Goal: Task Accomplishment & Management: Manage account settings

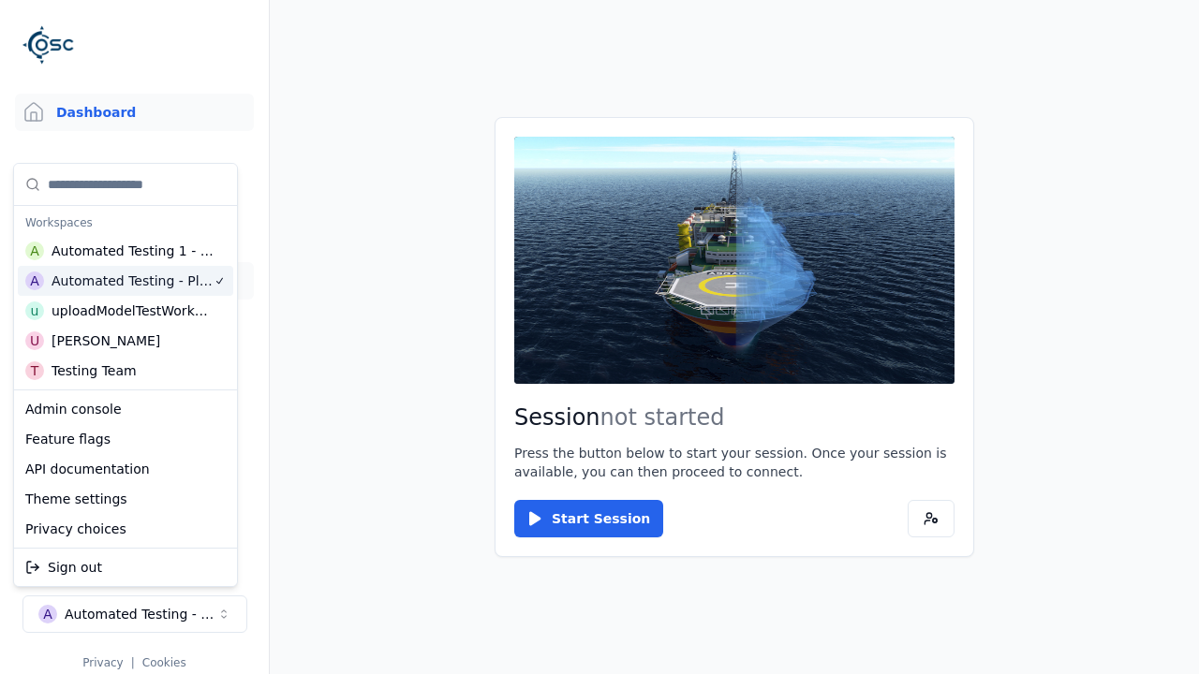
click at [134, 281] on link "Datasets" at bounding box center [134, 280] width 239 height 37
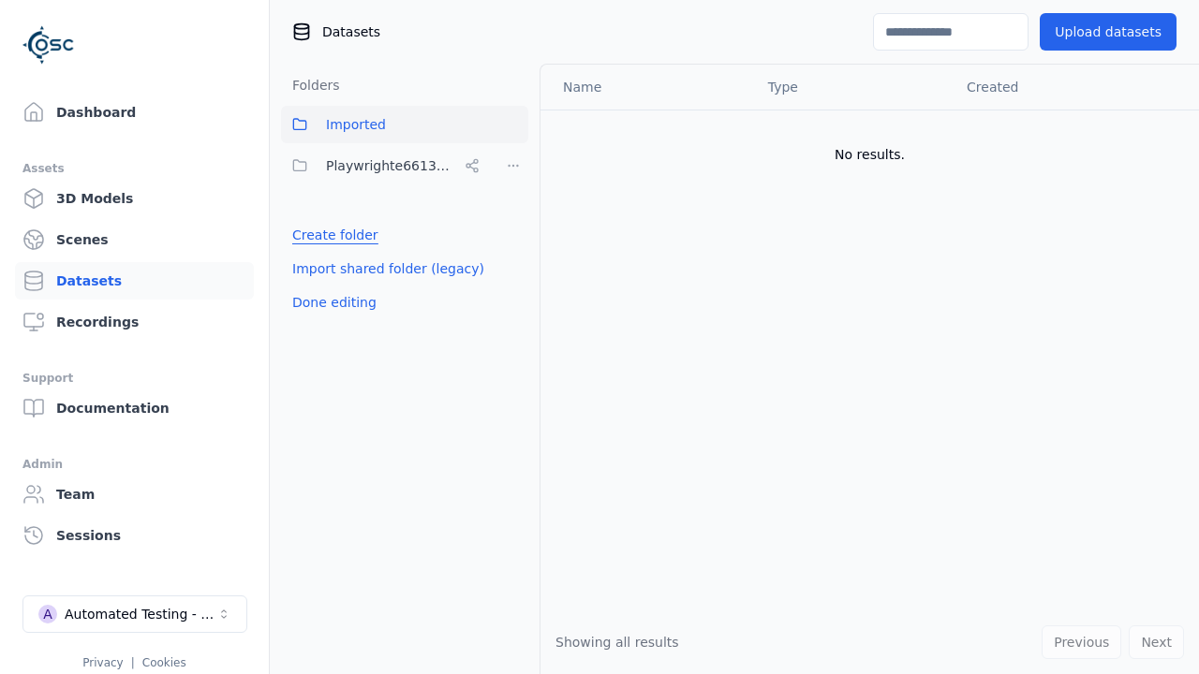
click at [330, 235] on link "Create folder" at bounding box center [335, 235] width 86 height 19
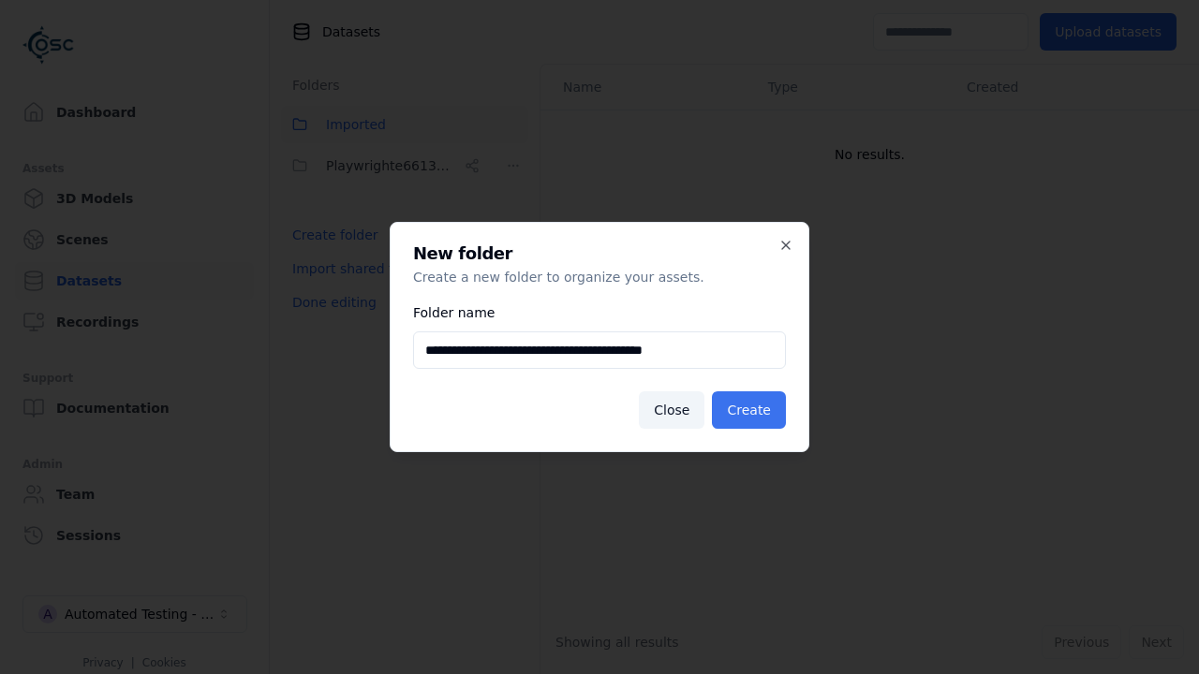
type input "**********"
click at [752, 410] on button "Create" at bounding box center [749, 409] width 74 height 37
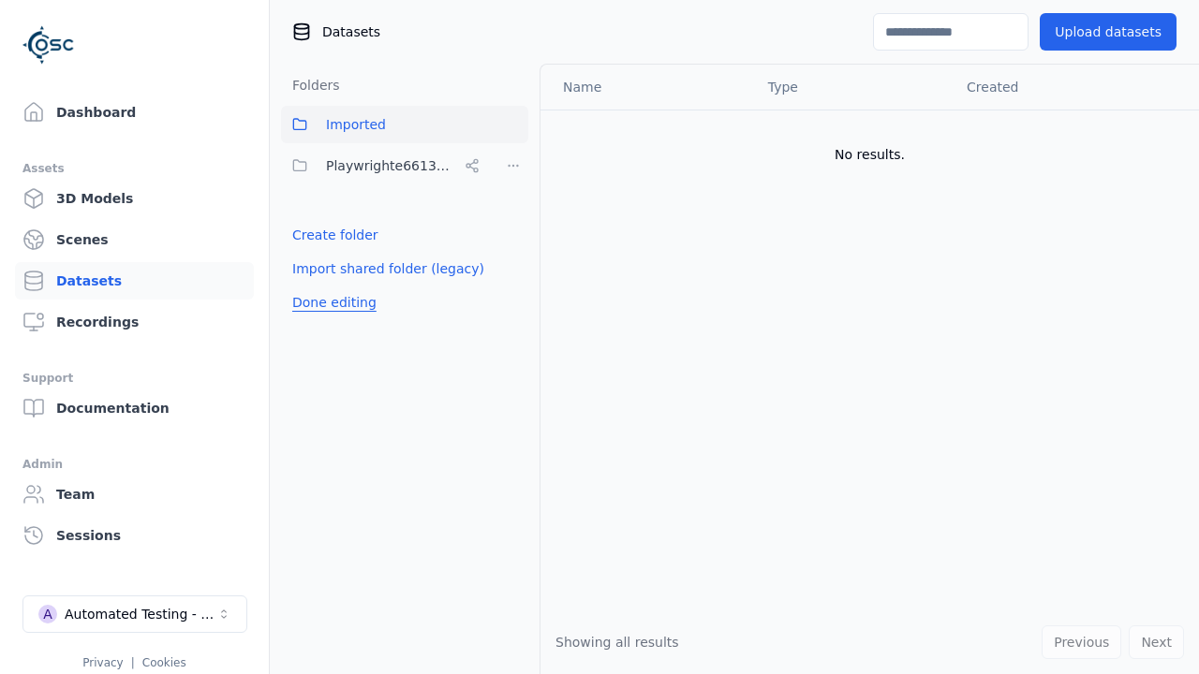
click at [330, 319] on button "Done editing" at bounding box center [334, 303] width 107 height 34
click at [313, 286] on button "Done editing" at bounding box center [334, 303] width 107 height 34
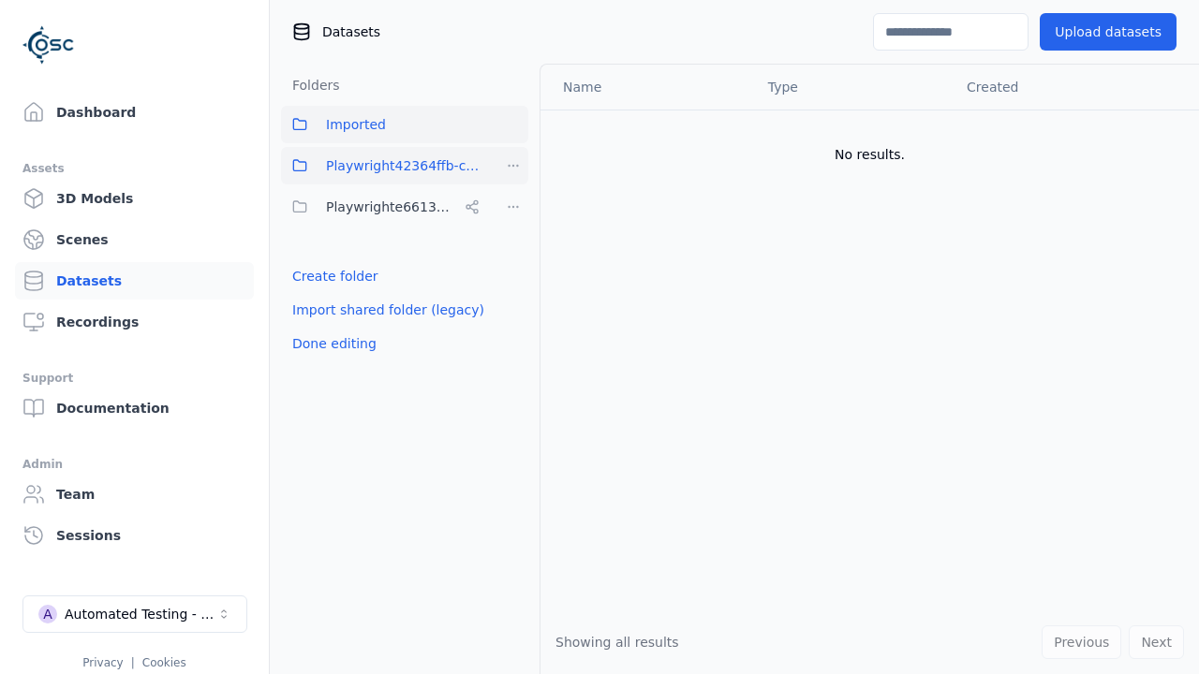
click at [513, 166] on html "Support Dashboard Assets 3D Models Scenes Datasets Recordings Support Documenta…" at bounding box center [599, 337] width 1199 height 674
click at [512, 263] on div "Rename" at bounding box center [519, 264] width 125 height 30
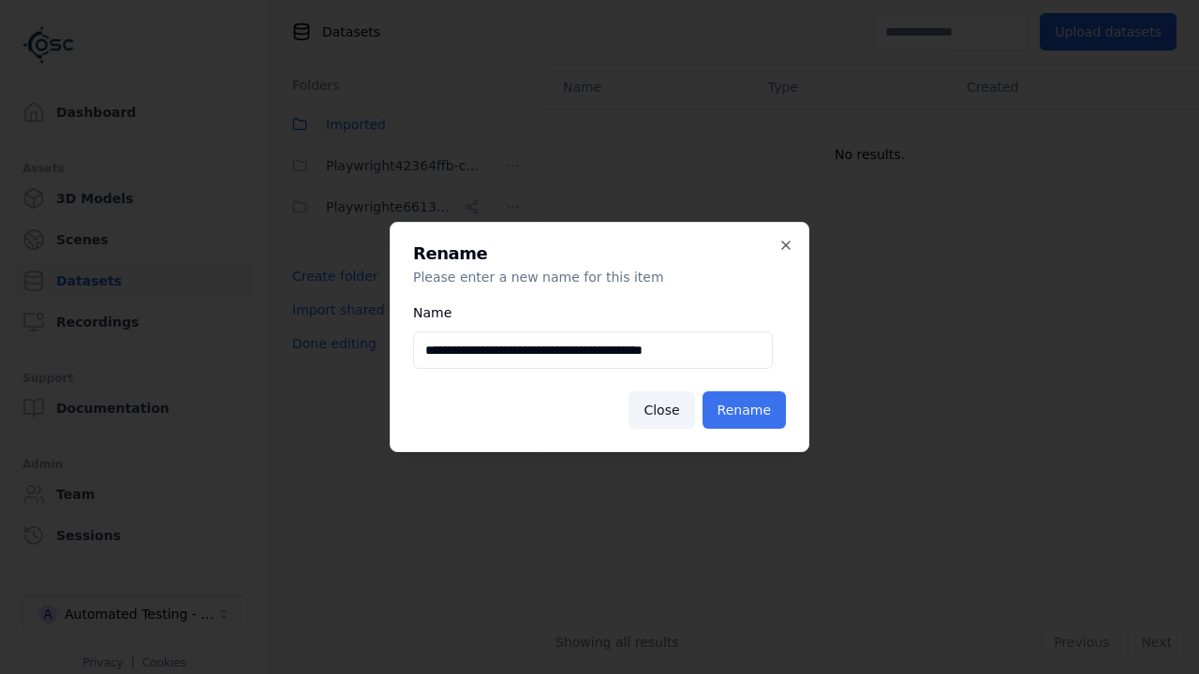
click at [592, 350] on input "**********" at bounding box center [593, 350] width 360 height 37
type input "**********"
click at [747, 410] on button "Rename" at bounding box center [743, 409] width 83 height 37
click at [330, 344] on button "Done editing" at bounding box center [334, 344] width 107 height 34
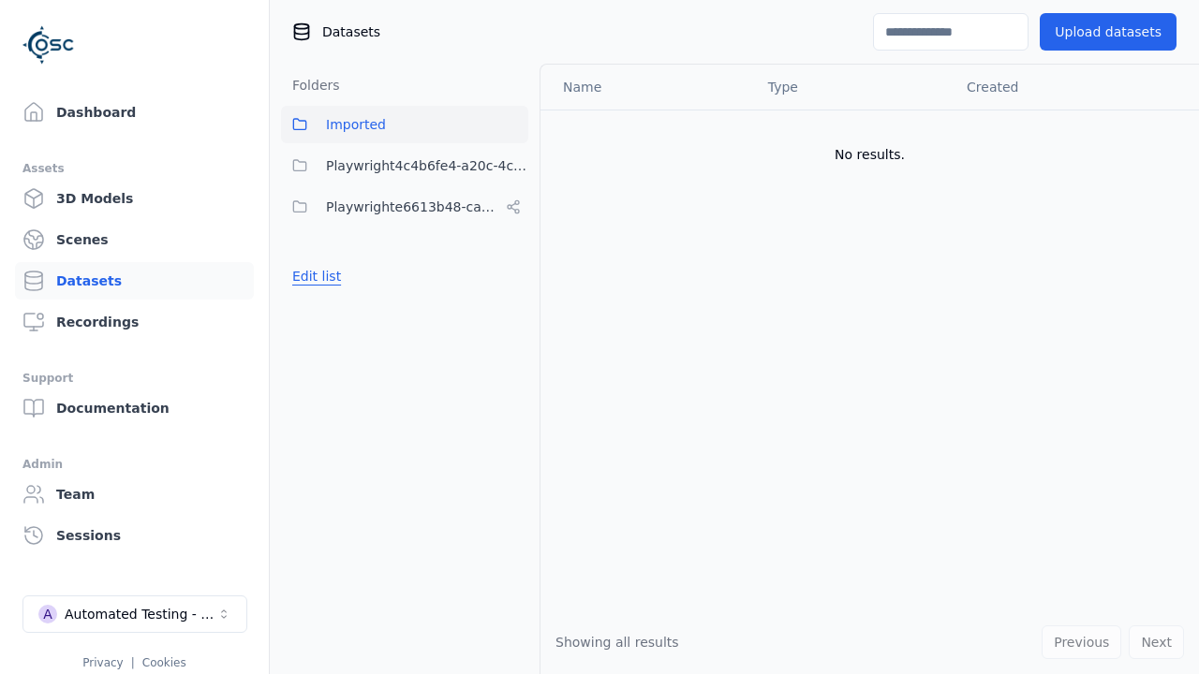
click at [313, 276] on button "Edit list" at bounding box center [316, 276] width 71 height 34
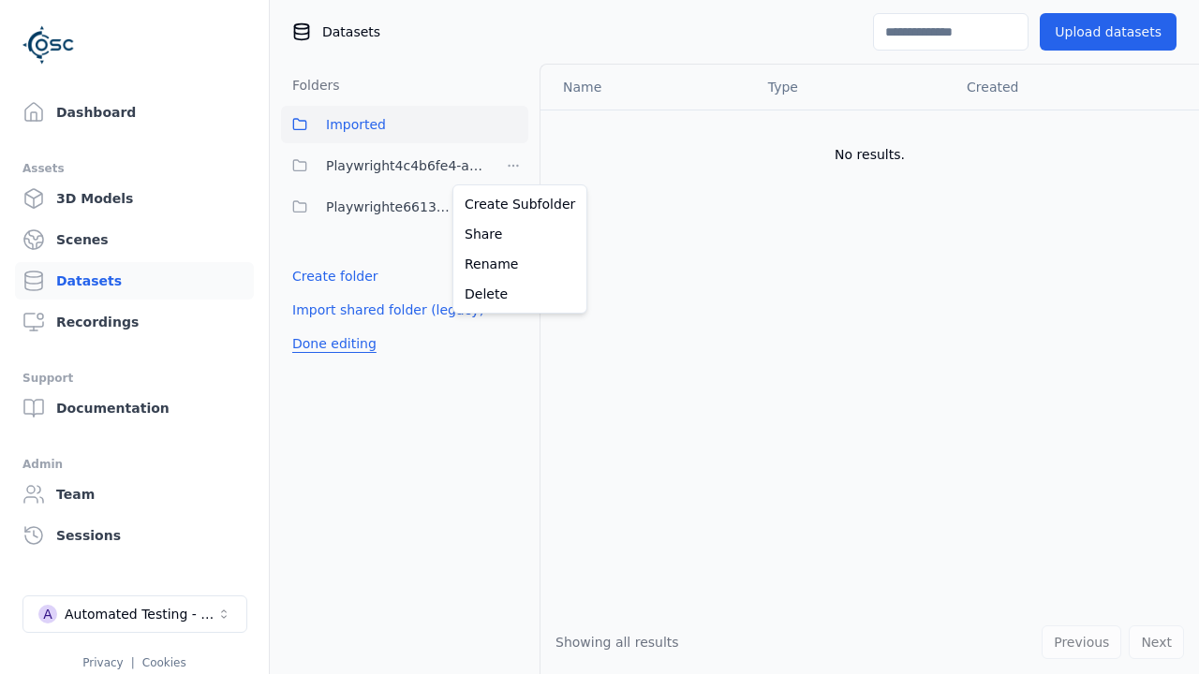
click at [513, 166] on html "Support Dashboard Assets 3D Models Scenes Datasets Recordings Support Documenta…" at bounding box center [599, 337] width 1199 height 674
click at [512, 293] on div "Delete" at bounding box center [519, 294] width 125 height 30
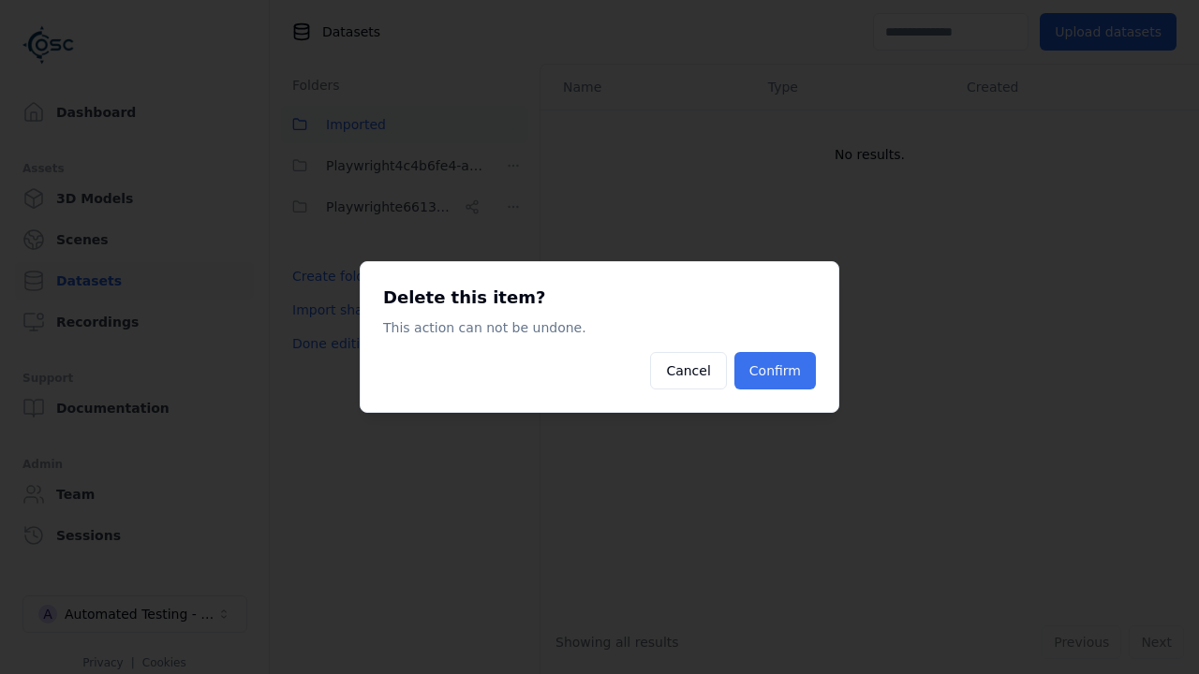
click at [777, 371] on button "Confirm" at bounding box center [774, 370] width 81 height 37
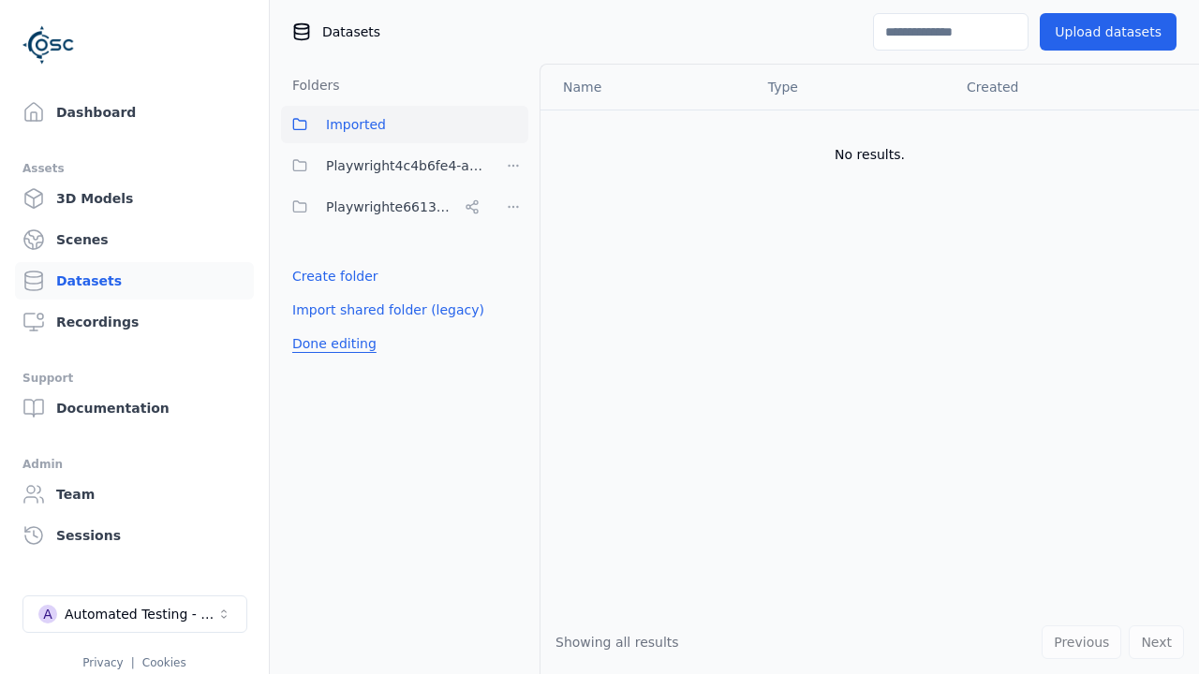
click at [330, 327] on button "Done editing" at bounding box center [334, 344] width 107 height 34
